Goal: Task Accomplishment & Management: Manage account settings

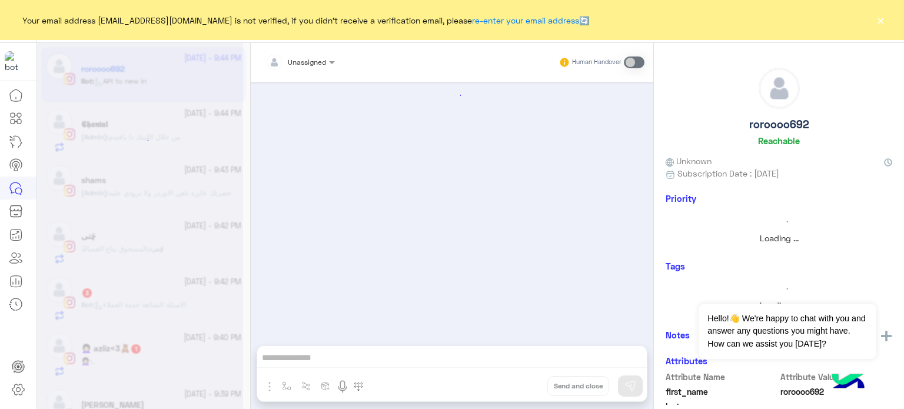
click at [876, 21] on button "×" at bounding box center [881, 20] width 12 height 12
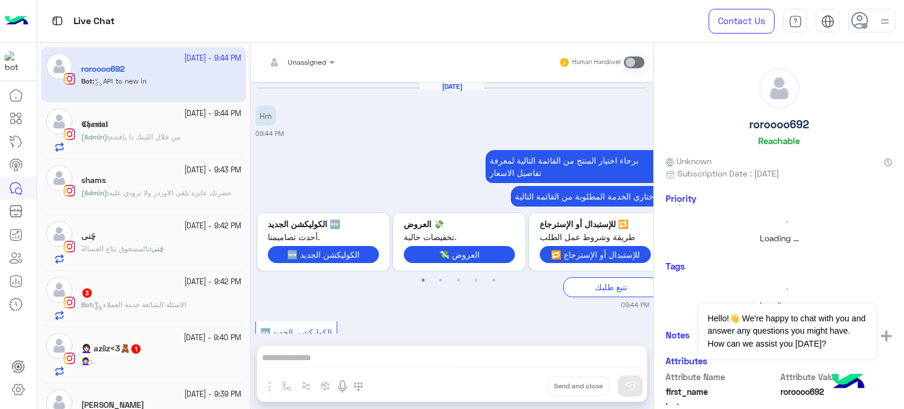
scroll to position [204, 0]
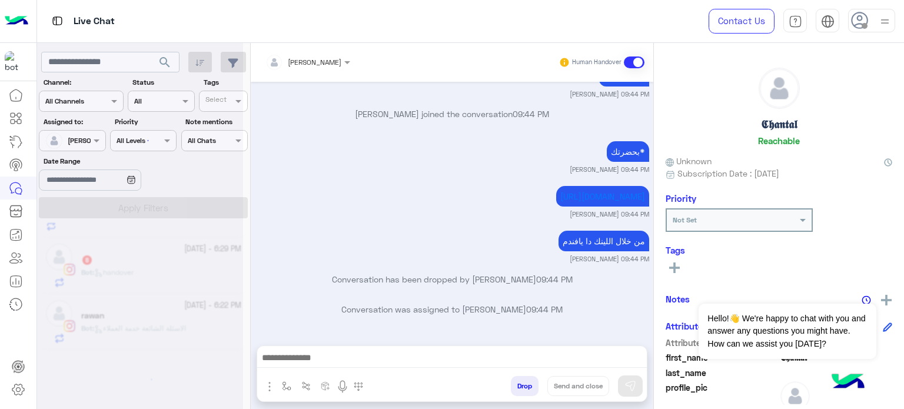
scroll to position [6, 0]
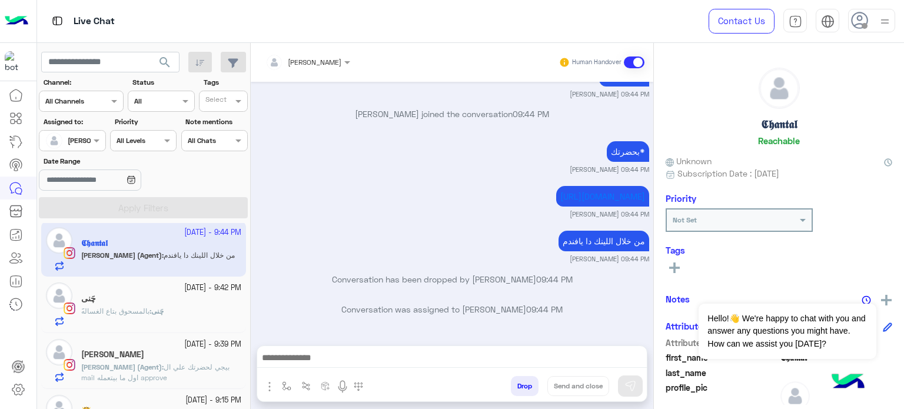
drag, startPoint x: 250, startPoint y: 237, endPoint x: 247, endPoint y: 389, distance: 151.9
click at [247, 389] on mat-drawer-container "search Channel: Channel All Channels Status Channel All Tags Select Assigned to…" at bounding box center [471, 228] width 868 height 371
click at [266, 217] on small "[PERSON_NAME] 09:44 PM" at bounding box center [453, 214] width 394 height 9
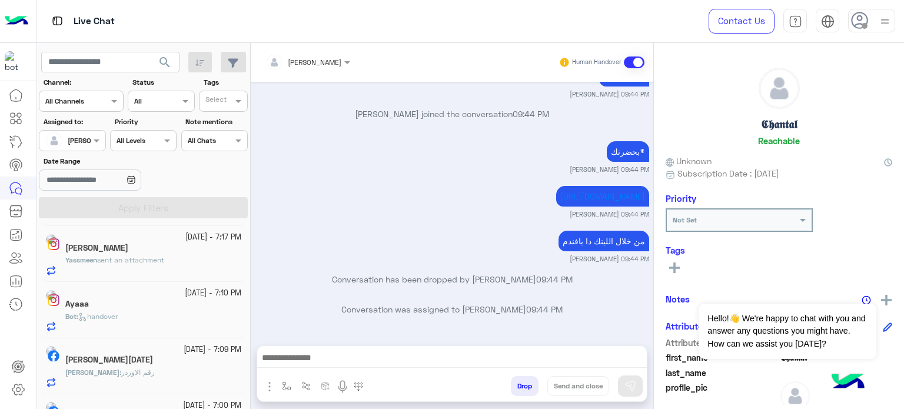
scroll to position [674, 0]
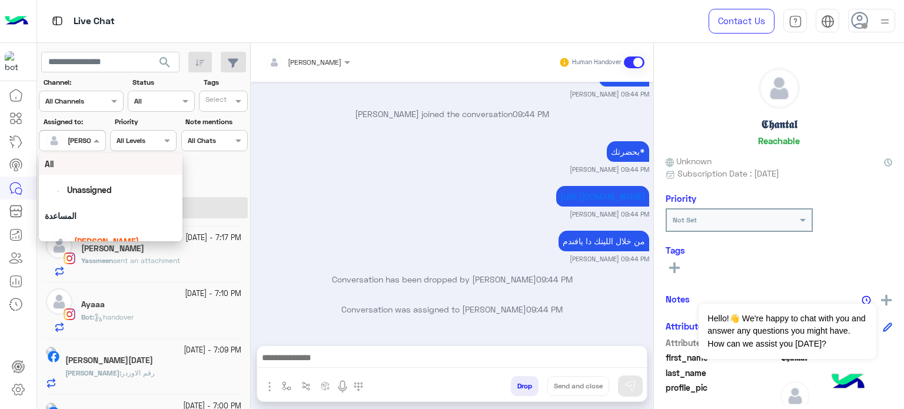
click at [97, 148] on div "Assigned on [PERSON_NAME]" at bounding box center [72, 140] width 67 height 21
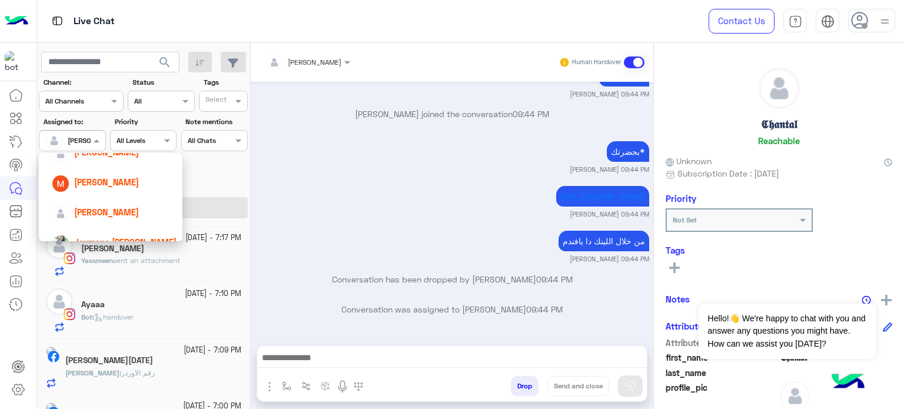
scroll to position [135, 0]
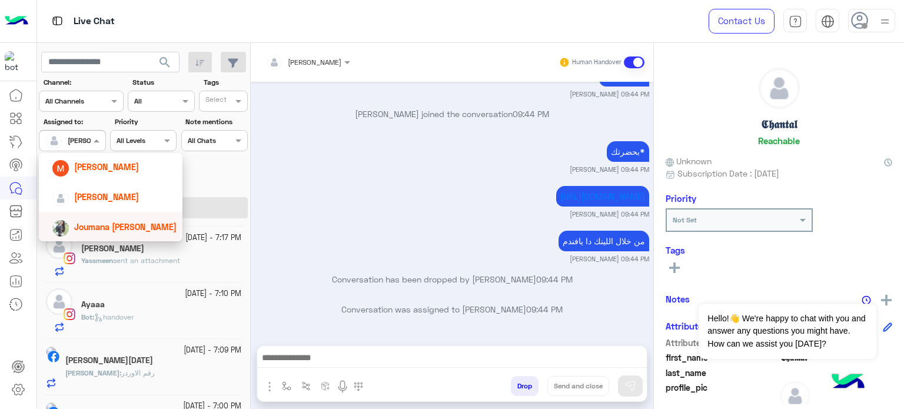
click at [108, 224] on span "Joumana [PERSON_NAME]" at bounding box center [125, 227] width 102 height 10
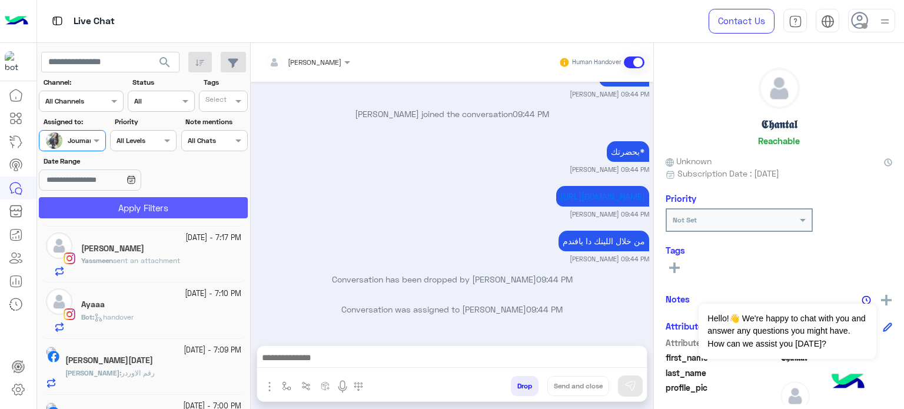
click at [144, 213] on button "Apply Filters" at bounding box center [143, 207] width 209 height 21
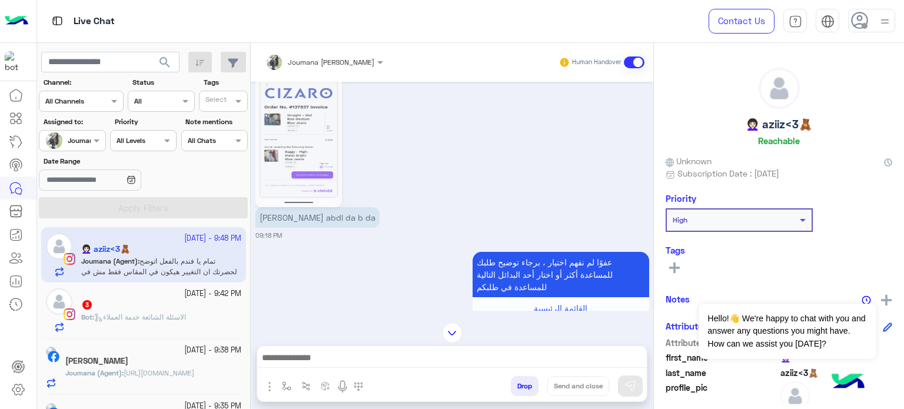
scroll to position [674, 0]
